Goal: Task Accomplishment & Management: Manage account settings

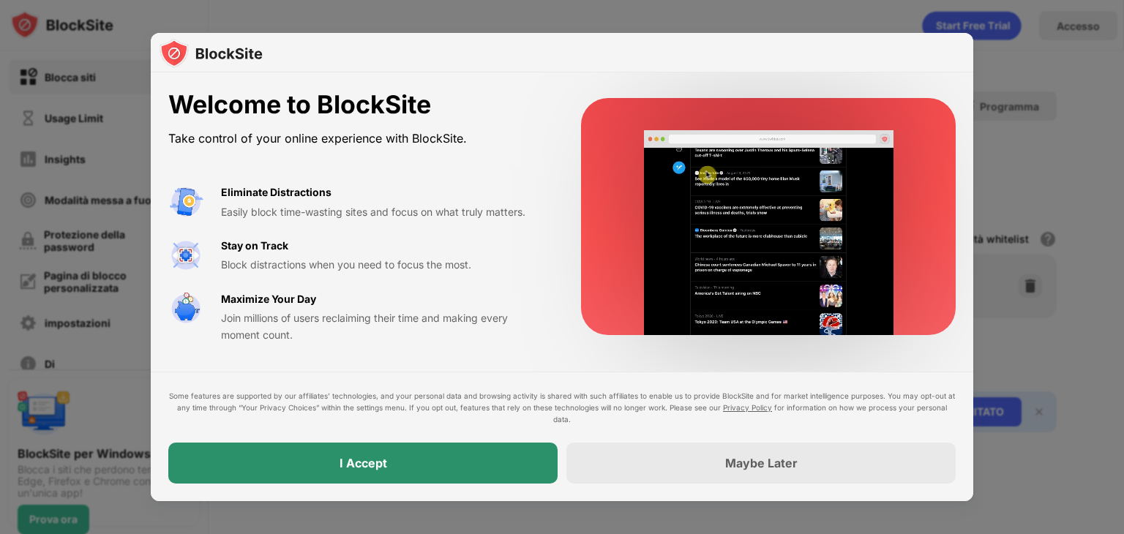
click at [451, 475] on div "I Accept" at bounding box center [362, 463] width 389 height 41
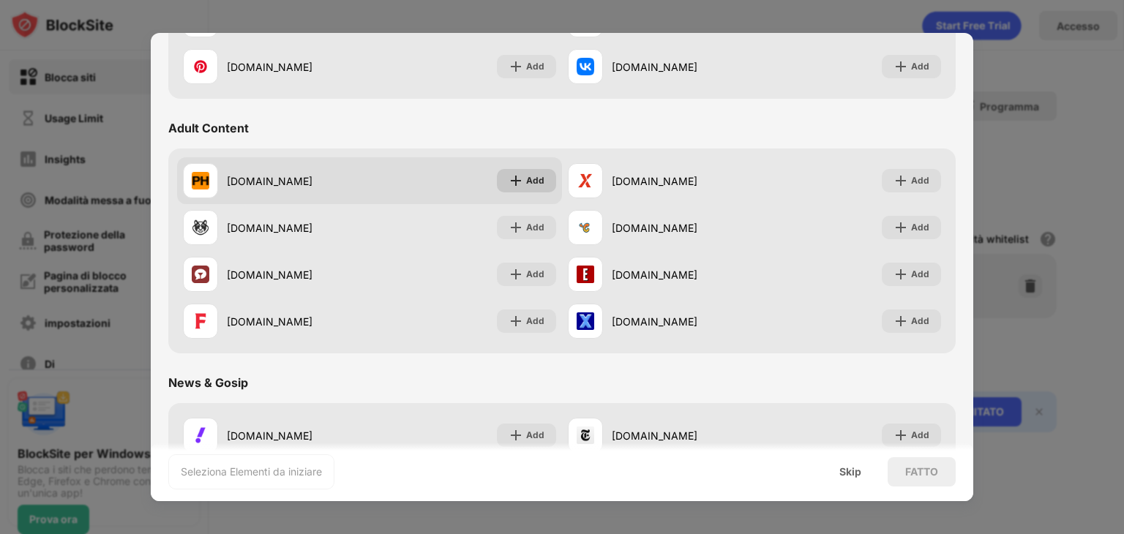
scroll to position [586, 0]
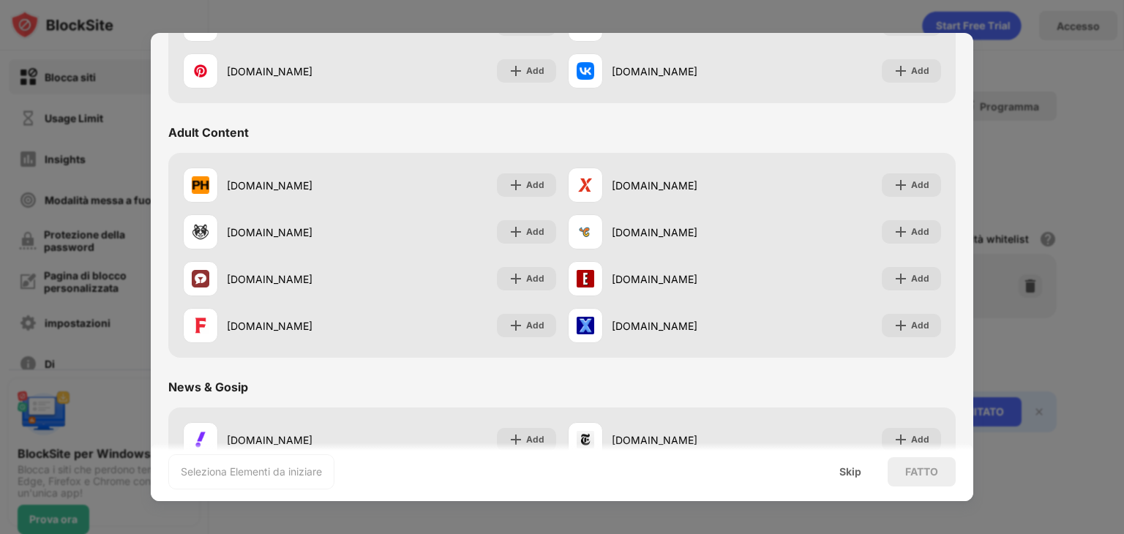
click at [667, 12] on div at bounding box center [562, 267] width 1124 height 534
click at [1024, 71] on div at bounding box center [562, 267] width 1124 height 534
click at [864, 474] on div "Skip" at bounding box center [850, 471] width 57 height 29
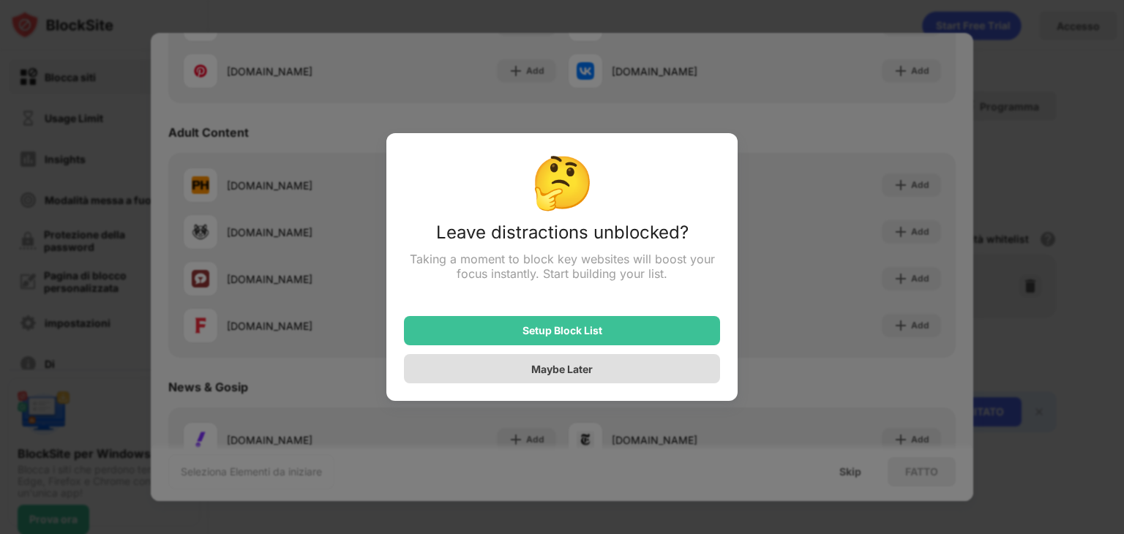
click at [590, 363] on div "Maybe Later" at bounding box center [562, 368] width 316 height 29
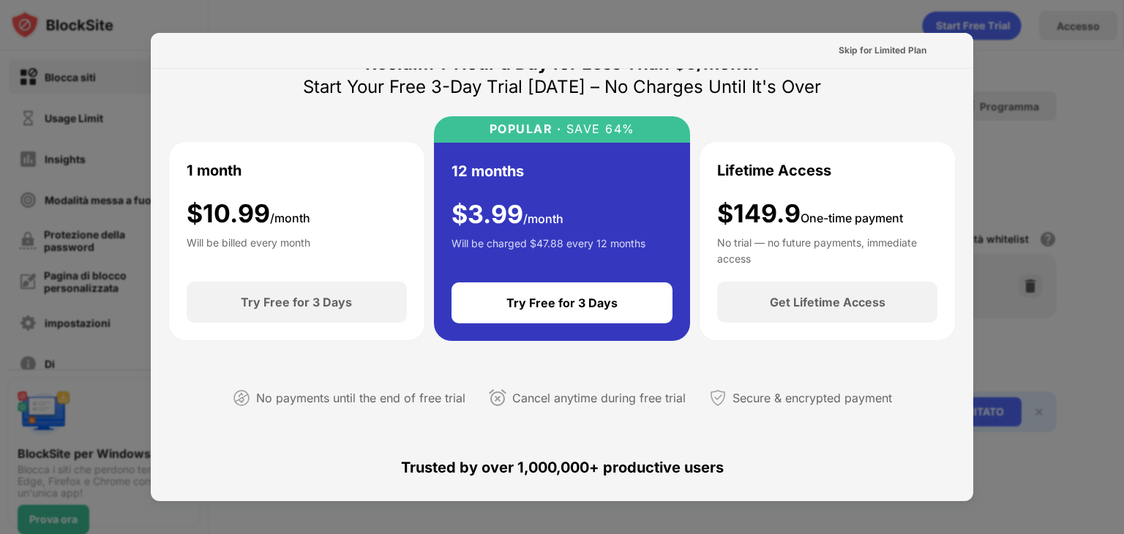
scroll to position [0, 0]
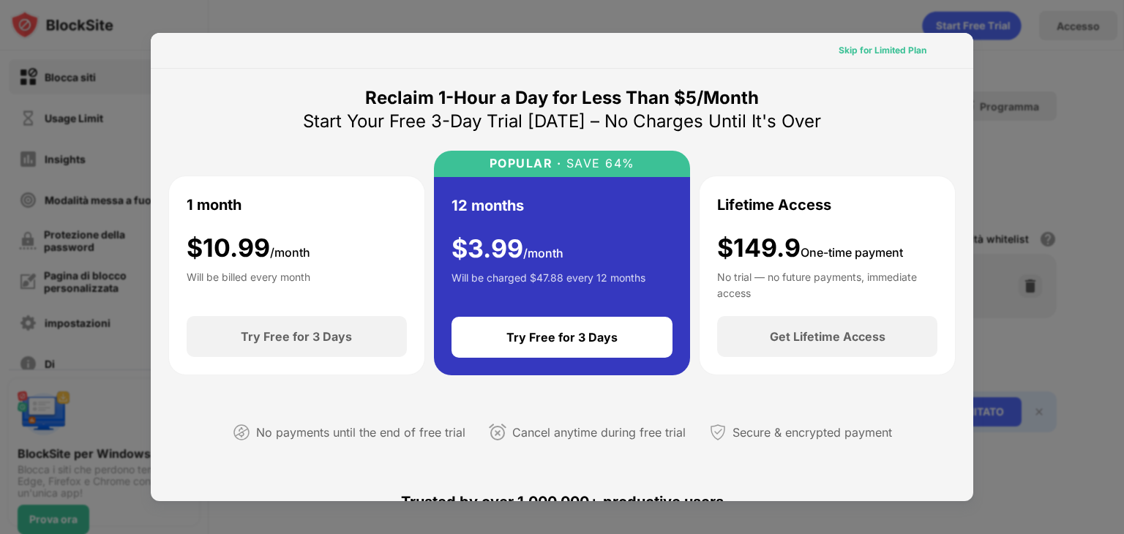
click at [881, 52] on div "Skip for Limited Plan" at bounding box center [883, 50] width 88 height 15
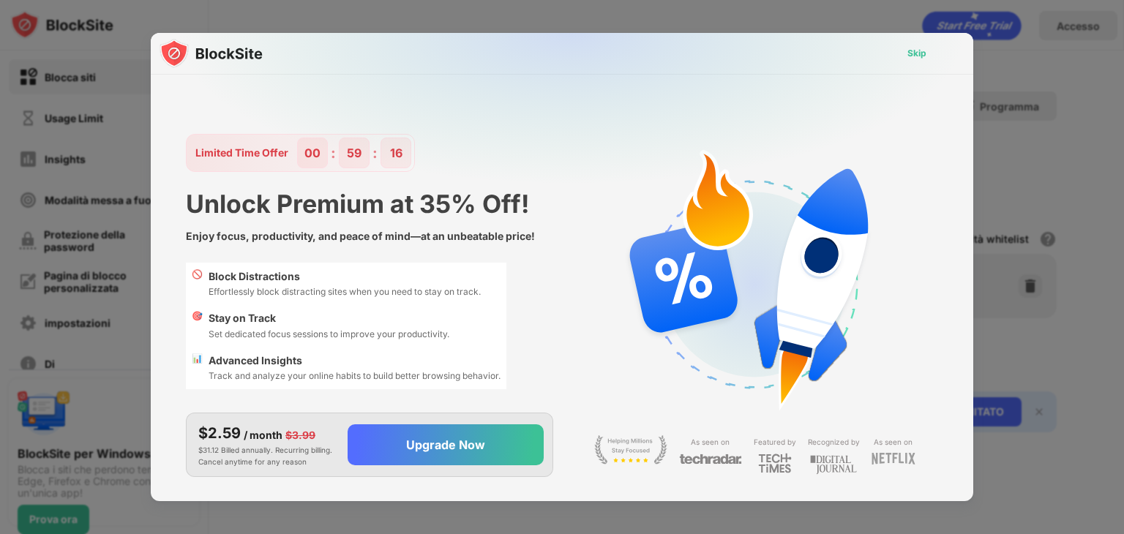
click at [913, 59] on div "Skip" at bounding box center [917, 53] width 19 height 15
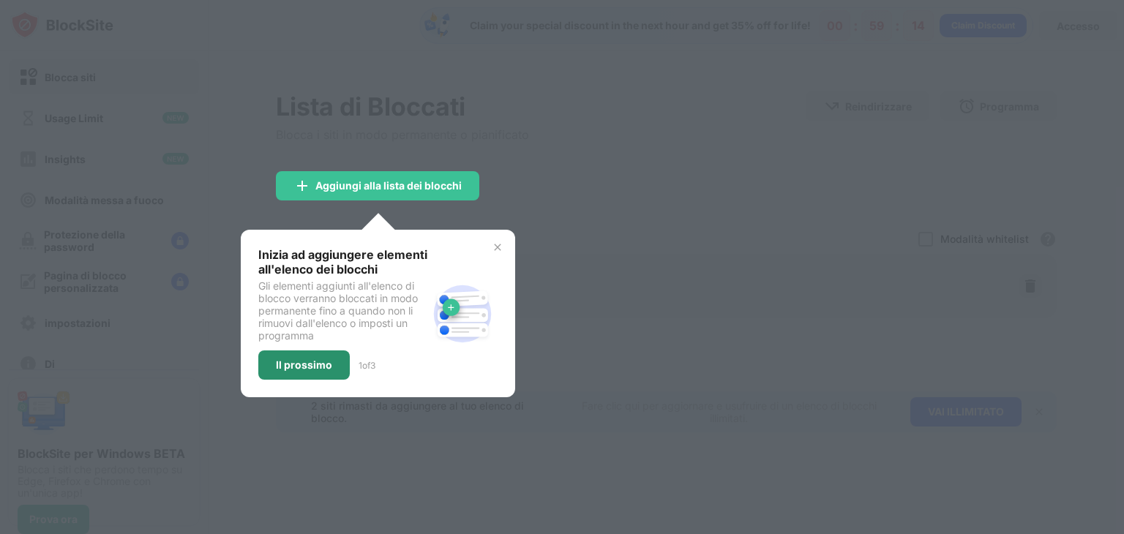
click at [289, 363] on div "Il prossimo" at bounding box center [304, 365] width 56 height 12
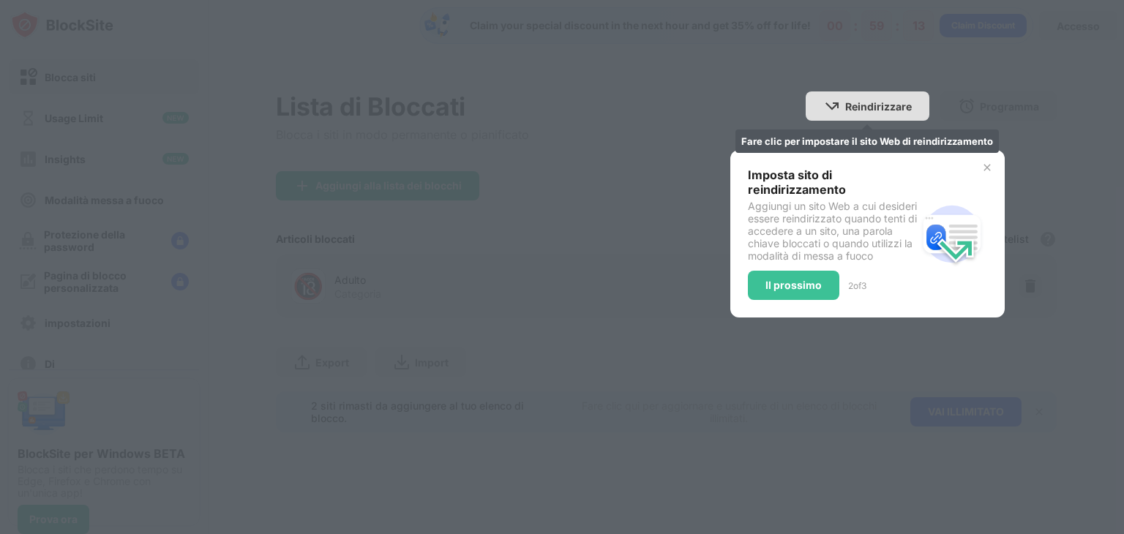
click at [836, 104] on img at bounding box center [832, 106] width 18 height 18
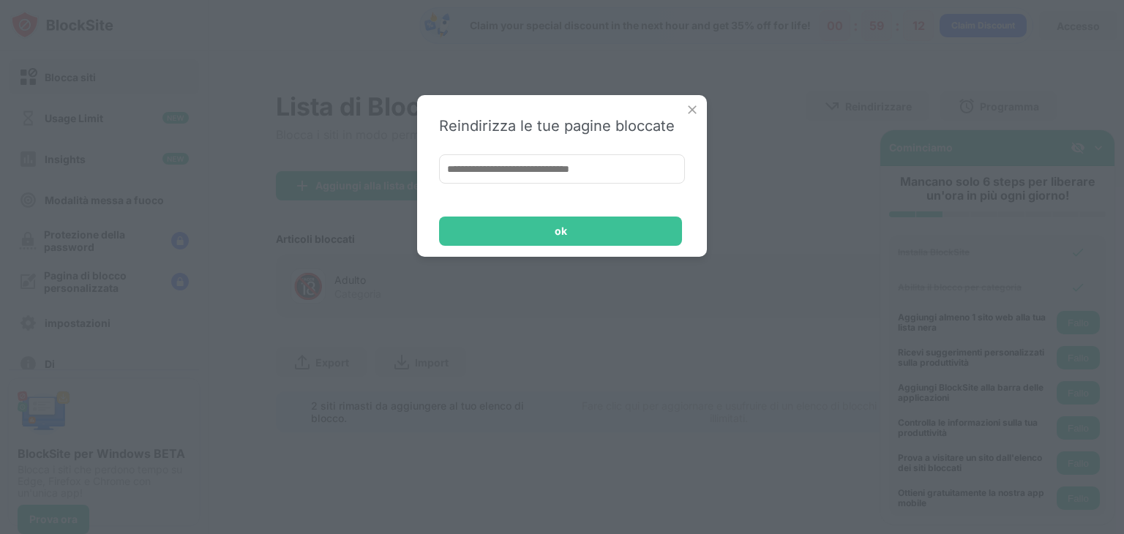
click at [796, 216] on div "Reindirizza le tue pagine bloccate ok" at bounding box center [562, 267] width 1124 height 534
click at [692, 117] on div "Reindirizza le tue pagine bloccate ok" at bounding box center [562, 176] width 290 height 162
click at [689, 106] on img at bounding box center [692, 109] width 15 height 15
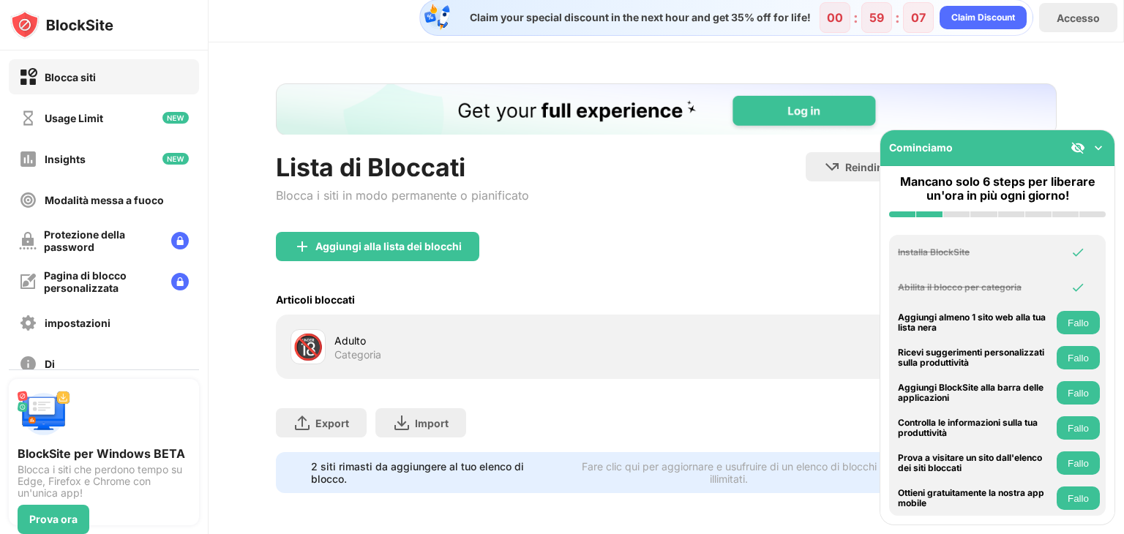
scroll to position [18, 0]
click at [597, 340] on div "Adulto Categoria" at bounding box center [500, 347] width 332 height 29
click at [1095, 153] on img at bounding box center [1098, 148] width 15 height 15
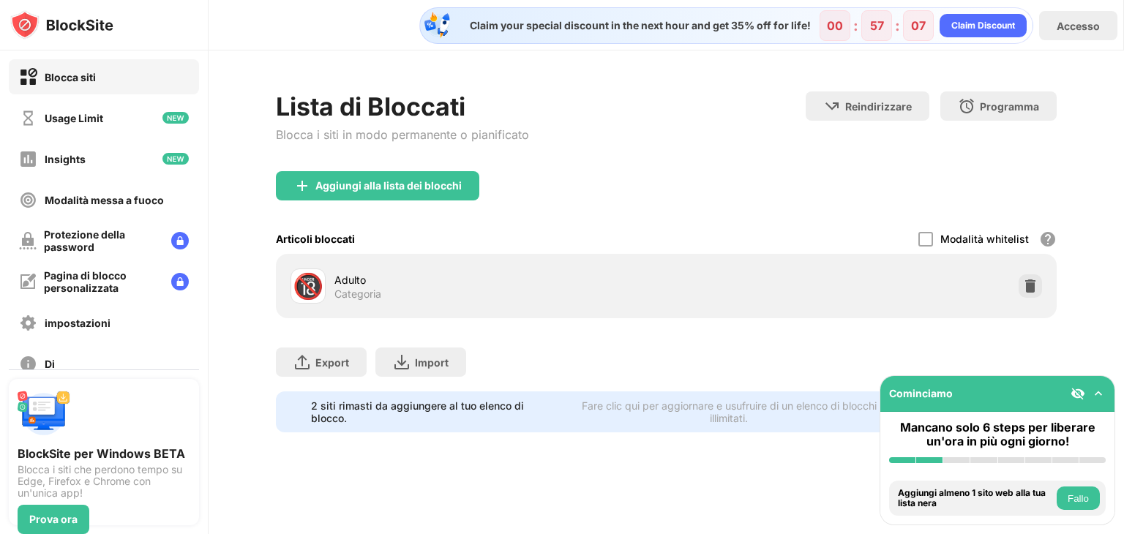
click at [937, 239] on div "Modalità whitelist Blocca tutti i siti Web tranne quelli nella tua lista bianca…" at bounding box center [988, 239] width 138 height 30
click at [922, 243] on div at bounding box center [926, 239] width 15 height 15
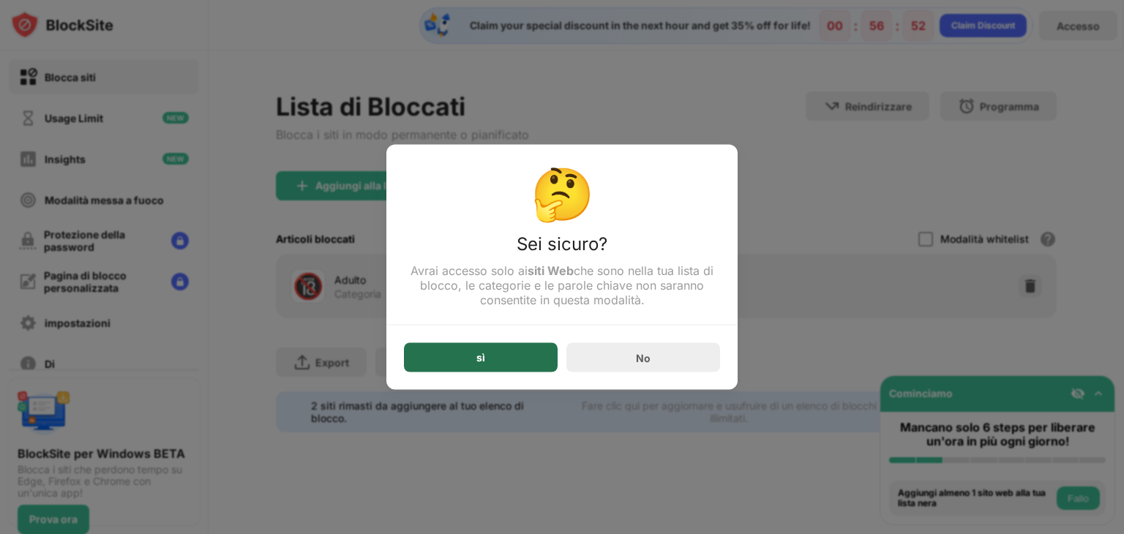
click at [526, 358] on div "sì" at bounding box center [481, 357] width 154 height 29
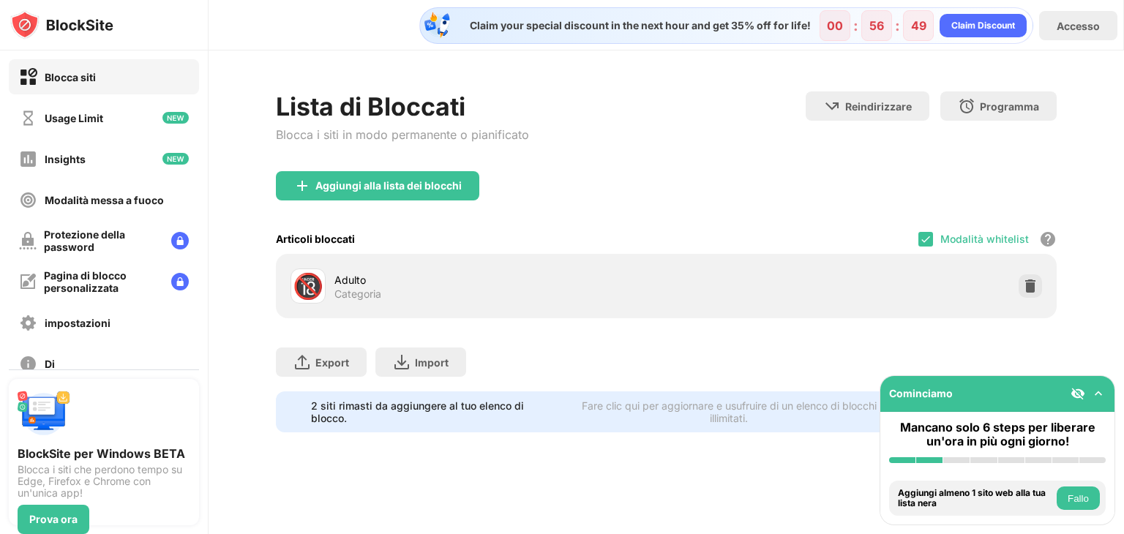
click at [381, 267] on div "🔞 Adulto Categoria" at bounding box center [666, 286] width 763 height 47
click at [365, 305] on div "🔞 Adulto Categoria" at bounding box center [666, 286] width 763 height 47
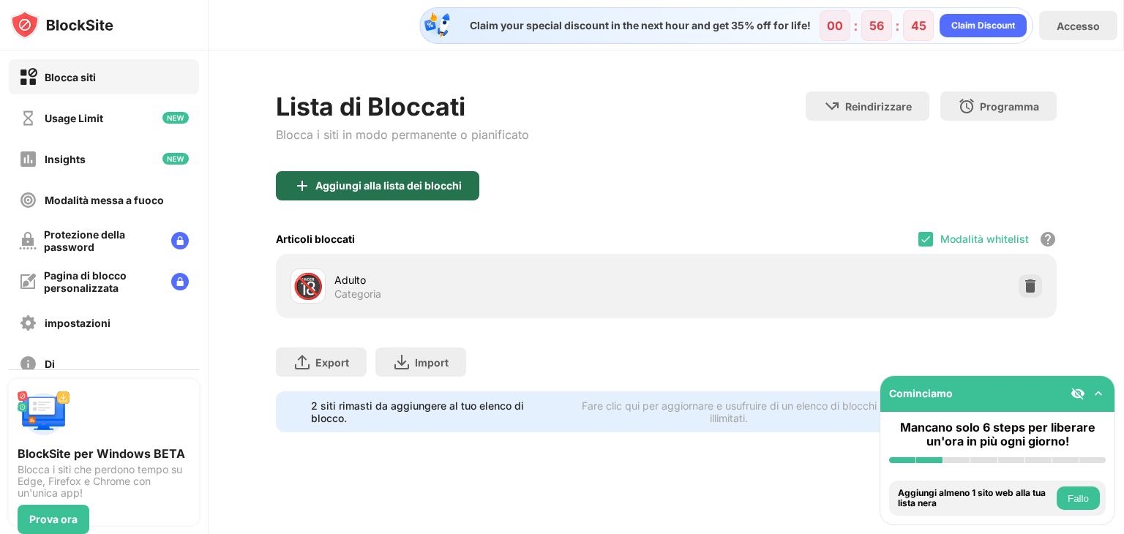
click at [436, 196] on div "Aggiungi alla lista dei blocchi" at bounding box center [377, 185] width 203 height 29
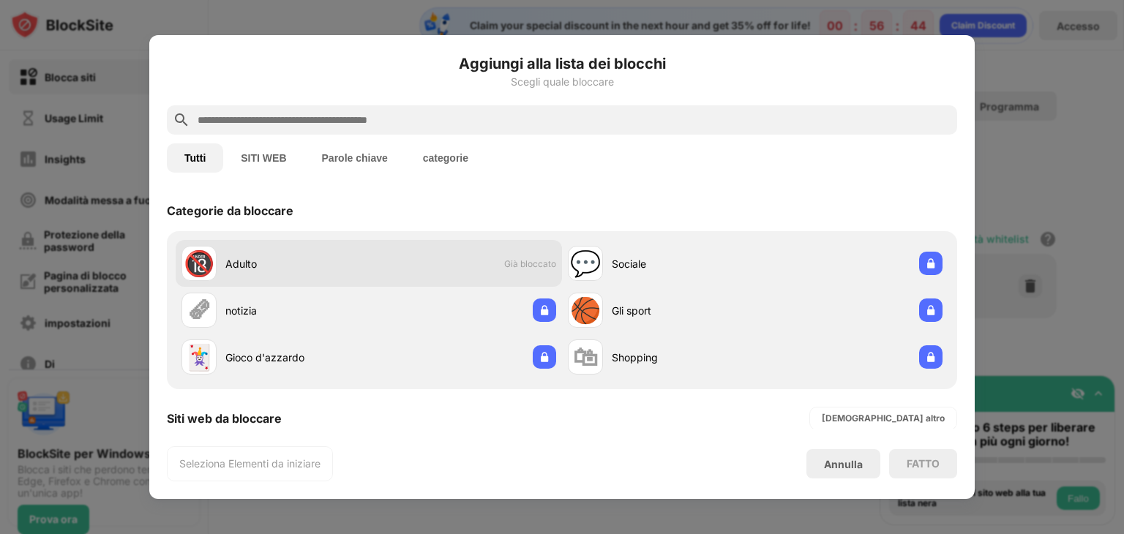
click at [429, 253] on div "🔞 Adulto Già bloccato" at bounding box center [369, 263] width 386 height 47
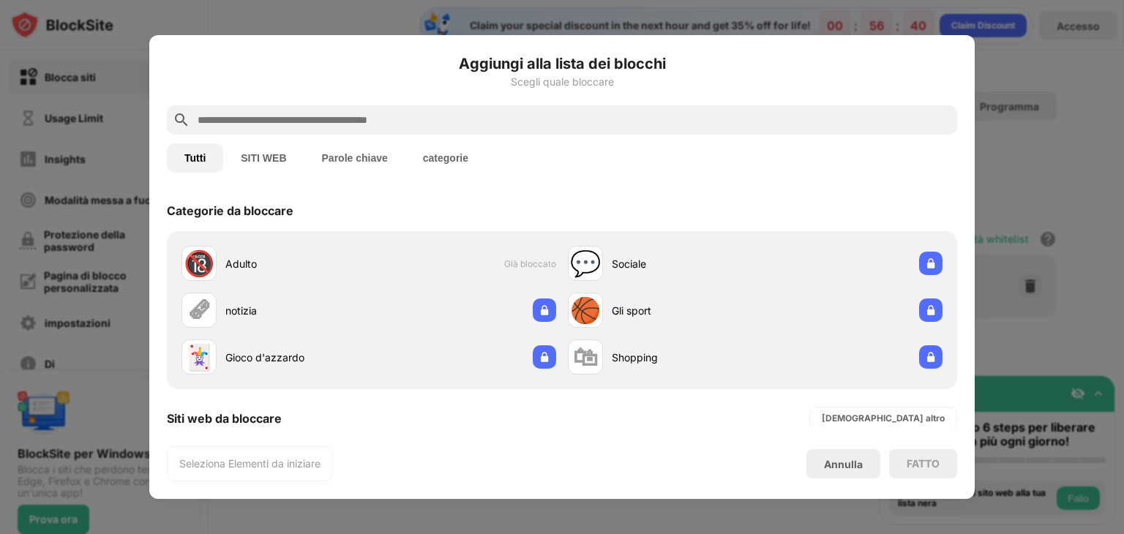
click at [925, 470] on div "FATTO" at bounding box center [923, 463] width 68 height 29
click at [1044, 51] on div at bounding box center [562, 267] width 1124 height 534
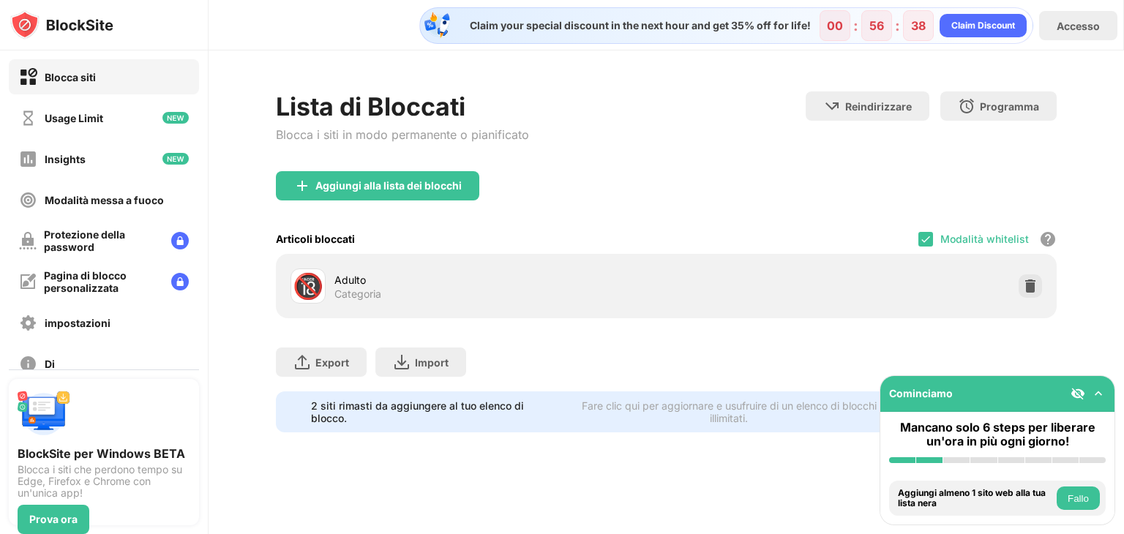
click at [936, 240] on div "Modalità whitelist Blocca tutti i siti Web tranne quelli nella tua lista bianca…" at bounding box center [988, 239] width 138 height 30
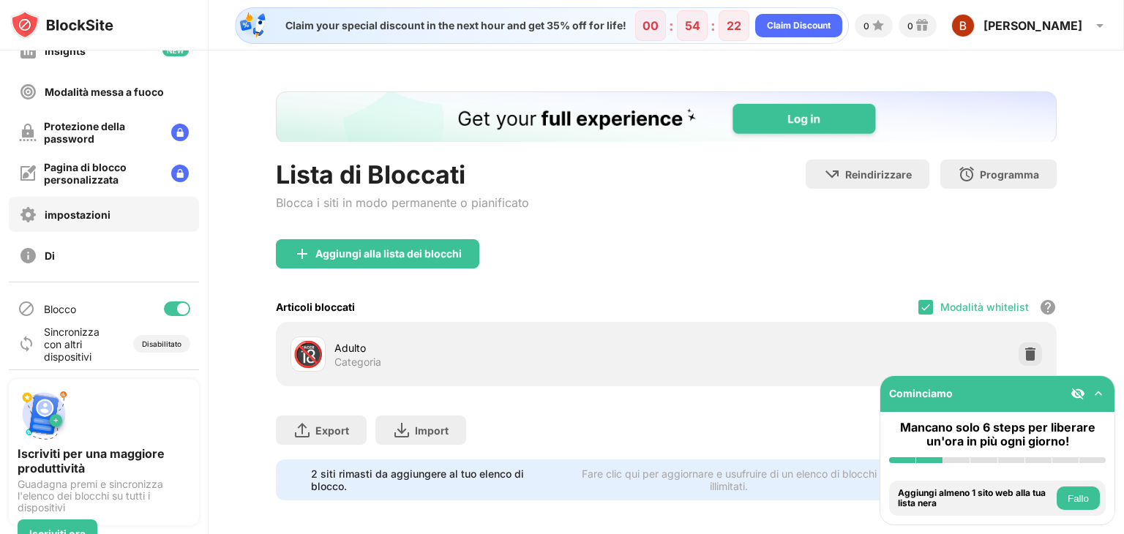
click at [120, 223] on div "impostazioni" at bounding box center [104, 214] width 190 height 35
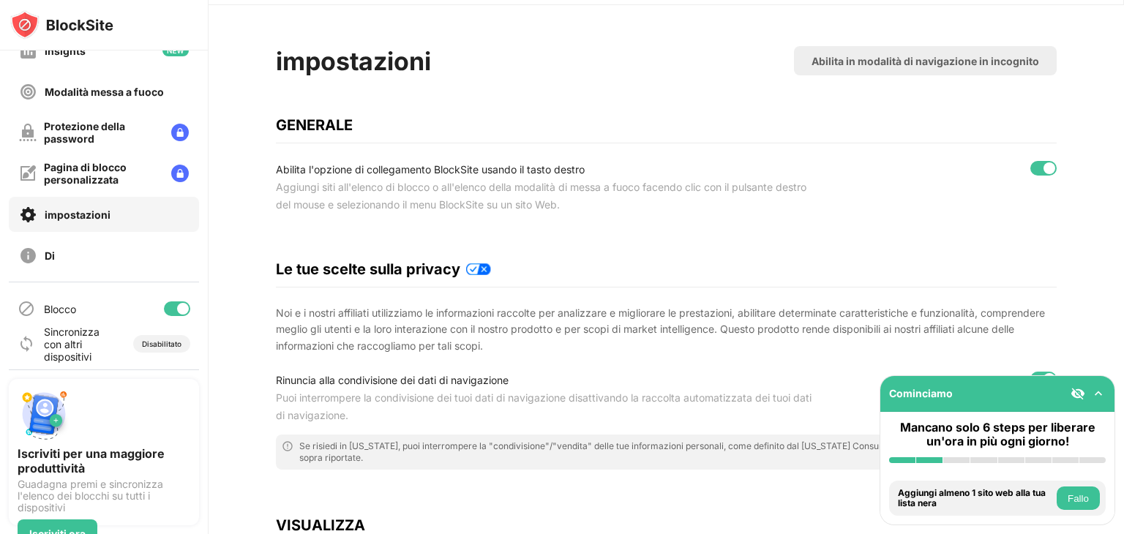
scroll to position [45, 0]
click at [845, 61] on div "Abilita in modalità di navigazione in incognito" at bounding box center [926, 61] width 228 height 12
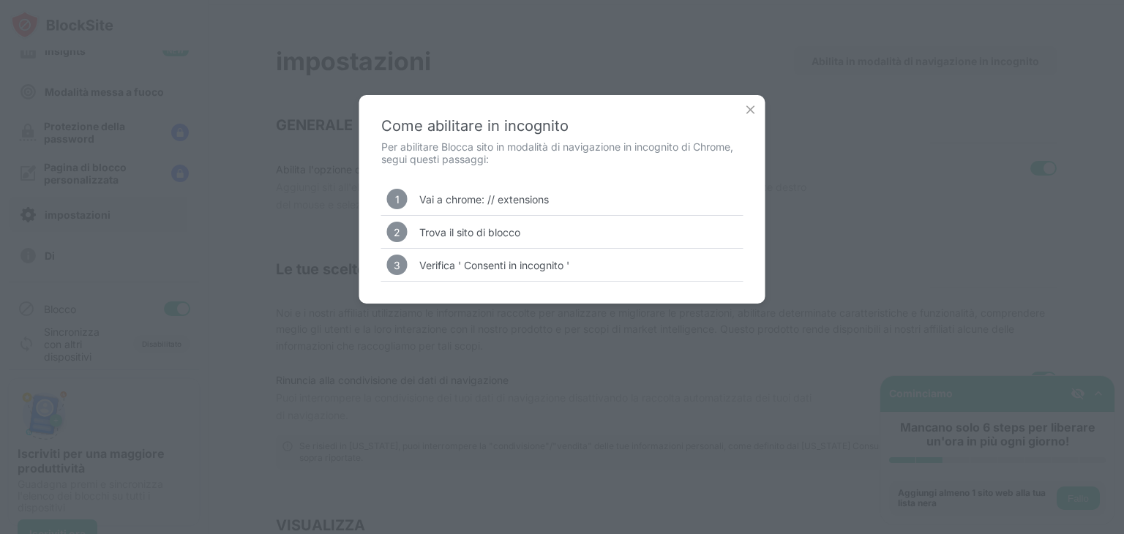
click at [750, 112] on img at bounding box center [751, 109] width 15 height 15
